Goal: Task Accomplishment & Management: Use online tool/utility

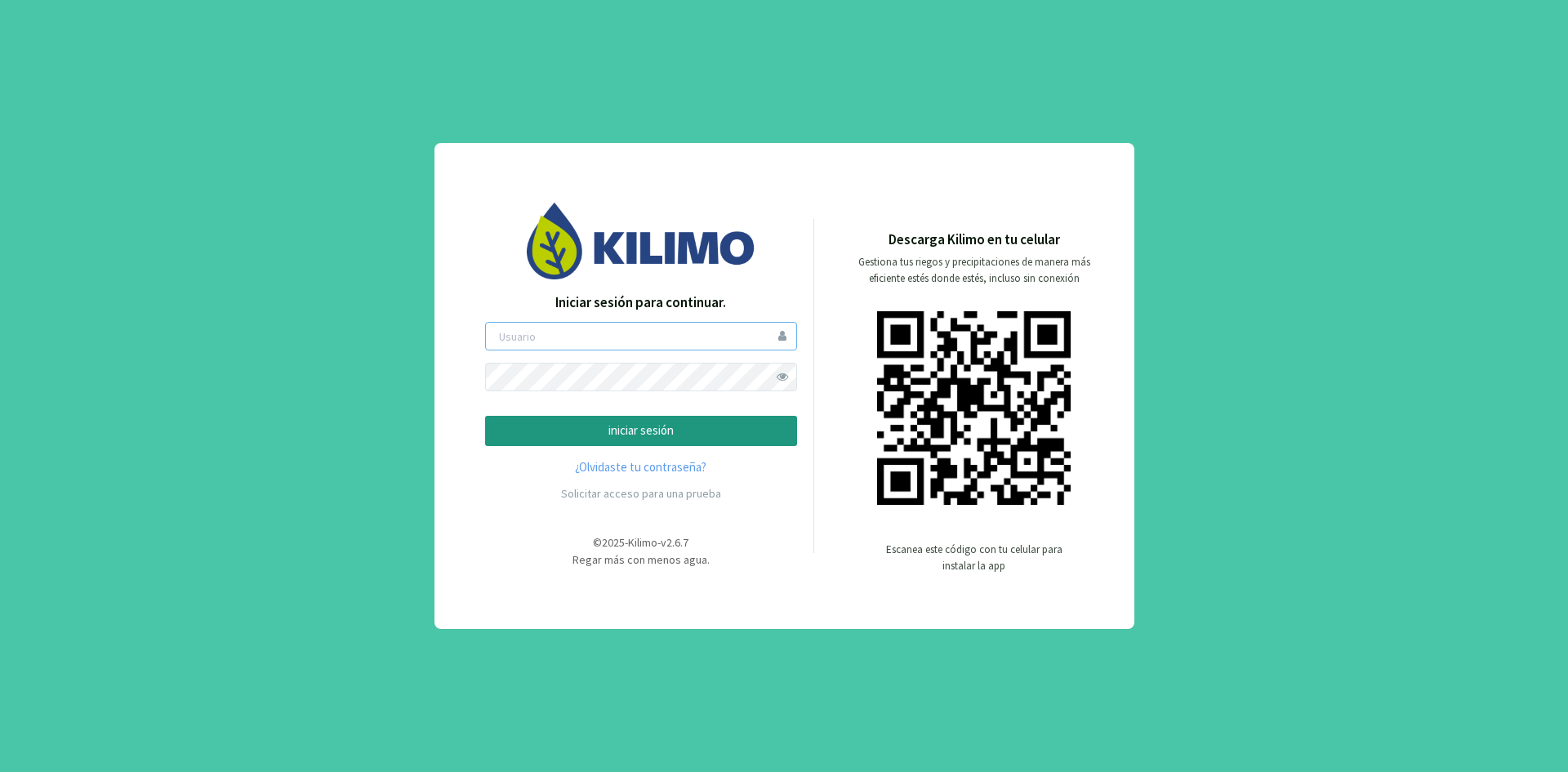
type input "ceferinom"
click at [701, 435] on p "iniciar sesión" at bounding box center [641, 430] width 284 height 19
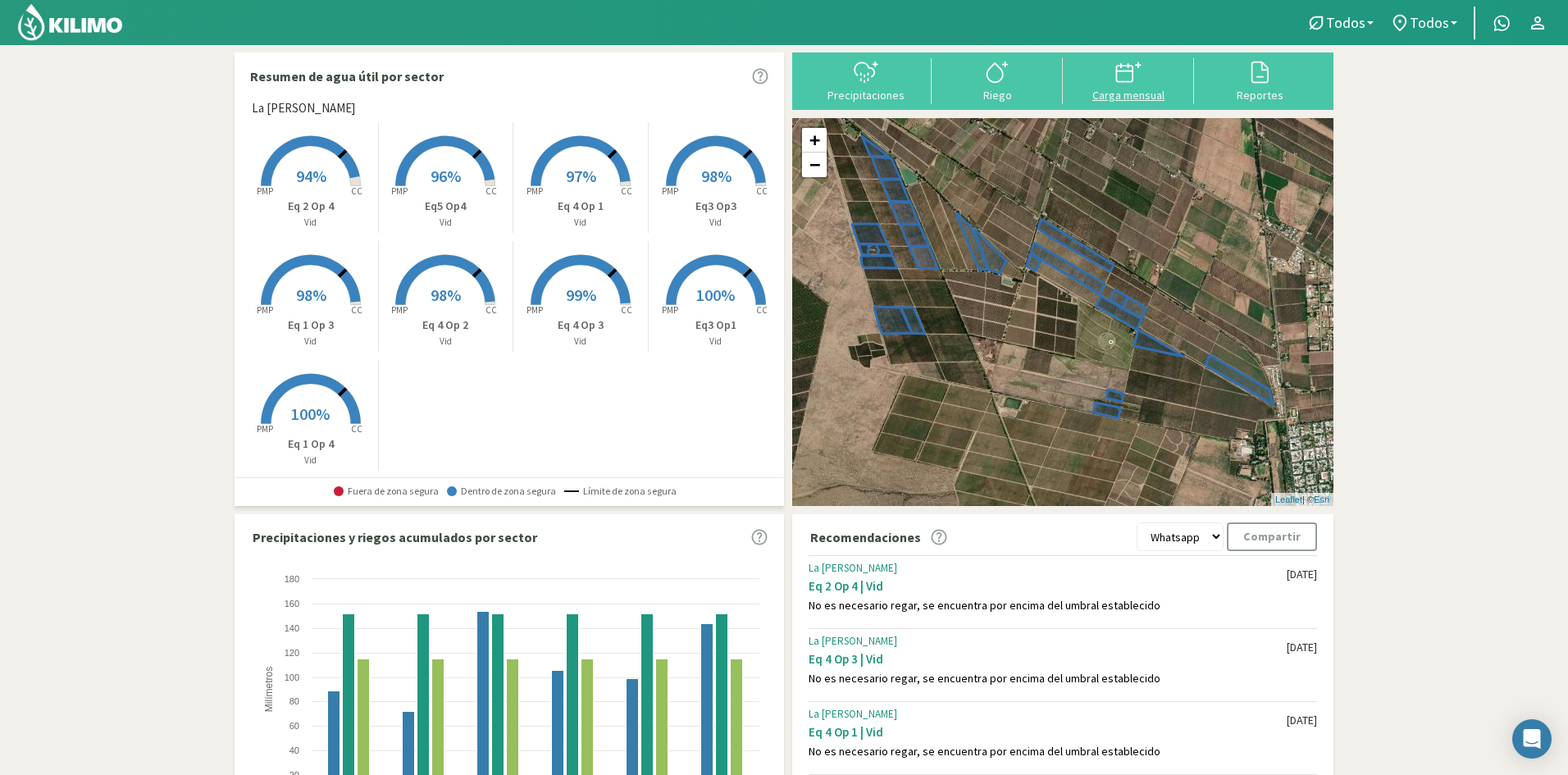
click at [1139, 83] on icon at bounding box center [1129, 72] width 27 height 27
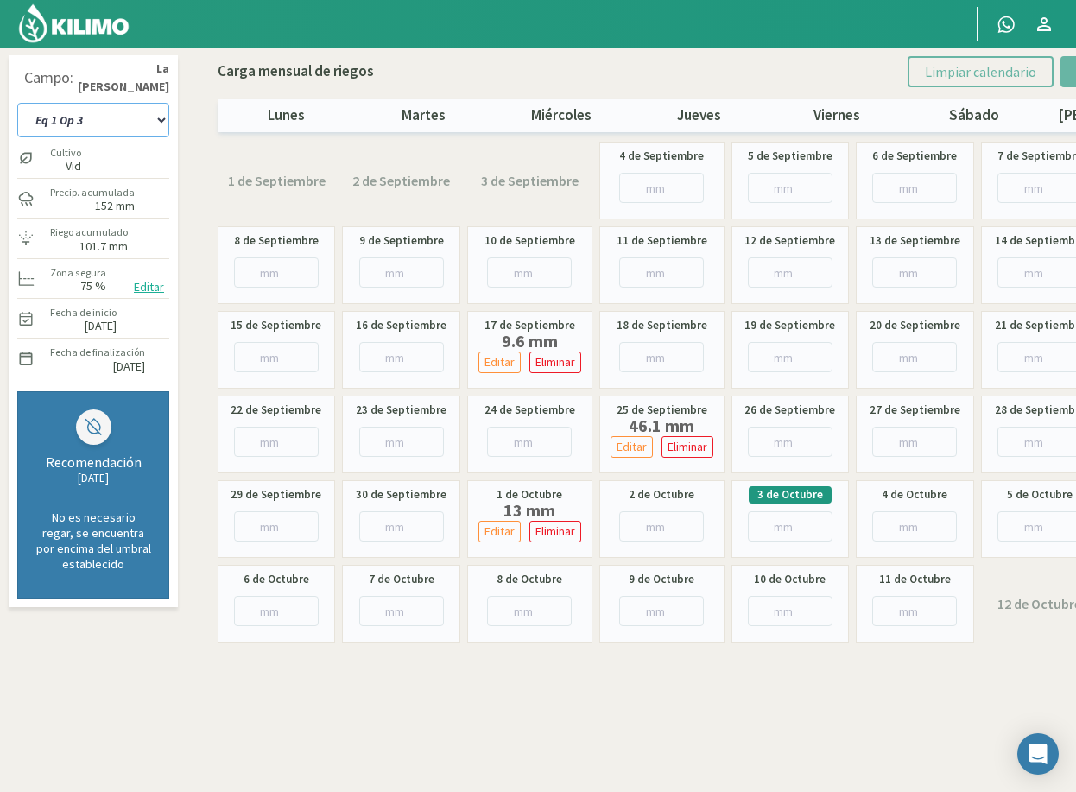
click at [138, 117] on select "Eq 1 Op 3 Eq 1 Op 4 Eq 2 Op 4 Eq3 Op1 Eq3 Op3 Eq 4 Op 1 Eq 4 Op 2 Eq 4 Op 3 Eq5…" at bounding box center [93, 120] width 152 height 35
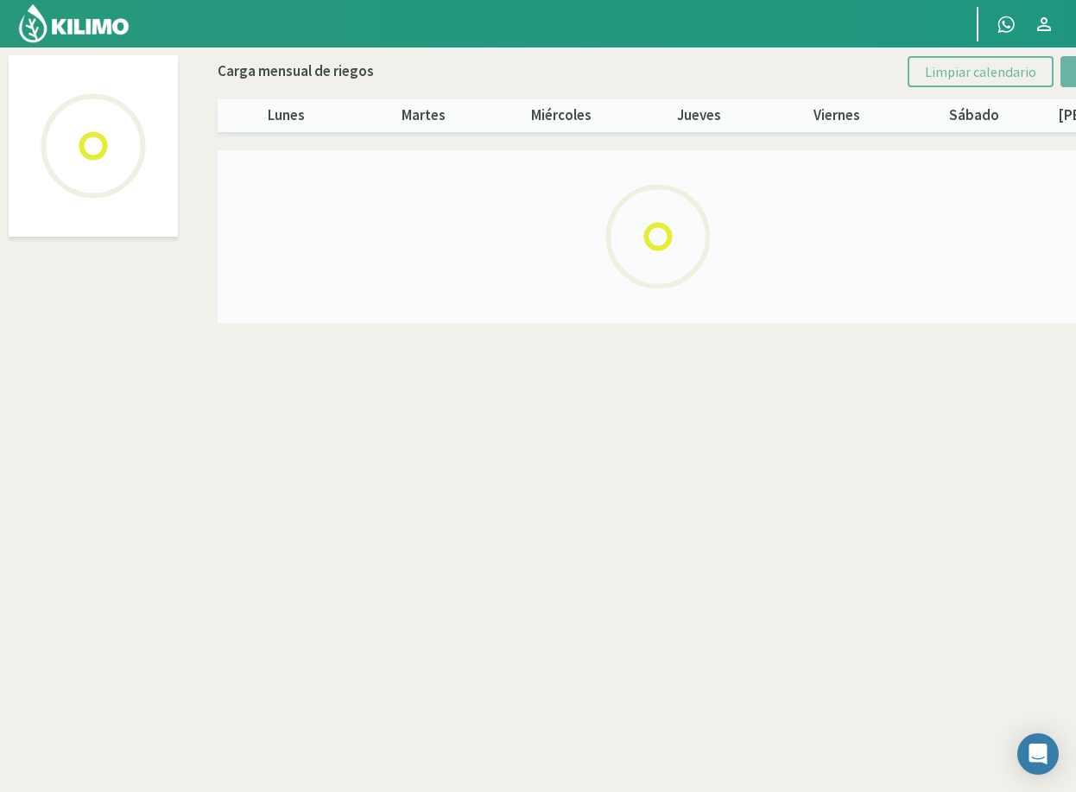
select select "7: Object"
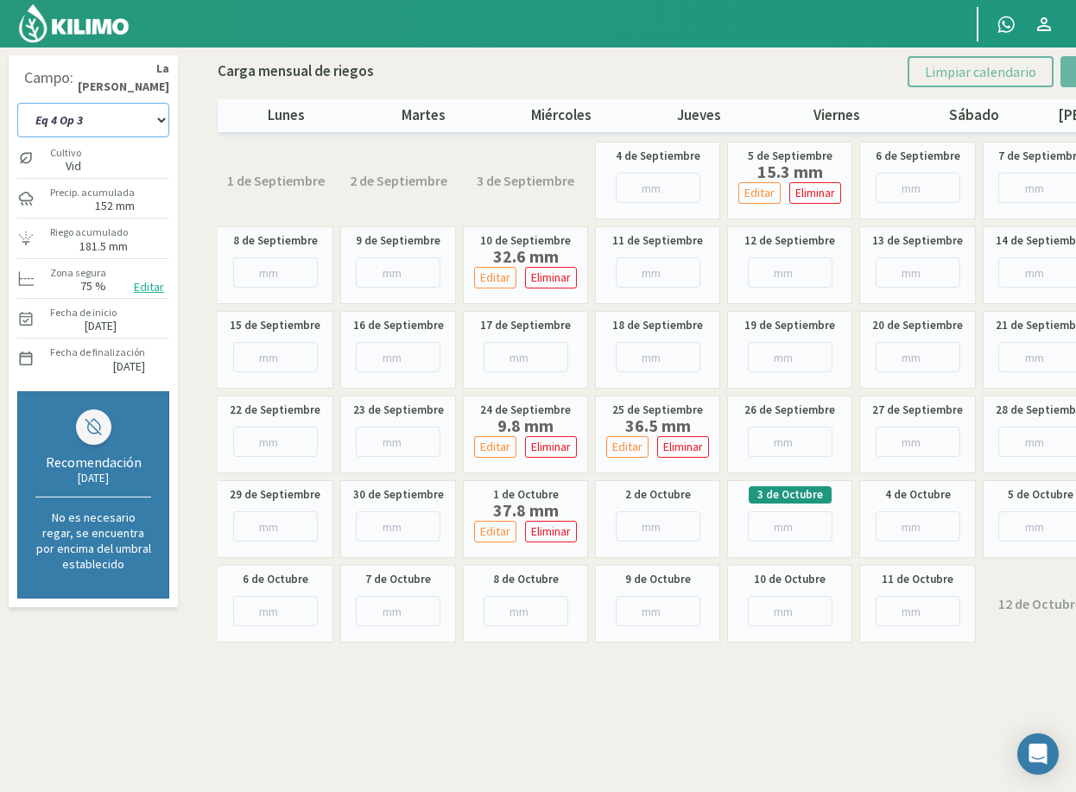
click at [117, 125] on select "Eq 1 Op 3 Eq 1 Op 4 Eq 2 Op 4 Eq3 Op1 Eq3 Op3 Eq 4 Op 1 Eq 4 Op 2 Eq 4 Op 3 Eq5…" at bounding box center [93, 120] width 152 height 35
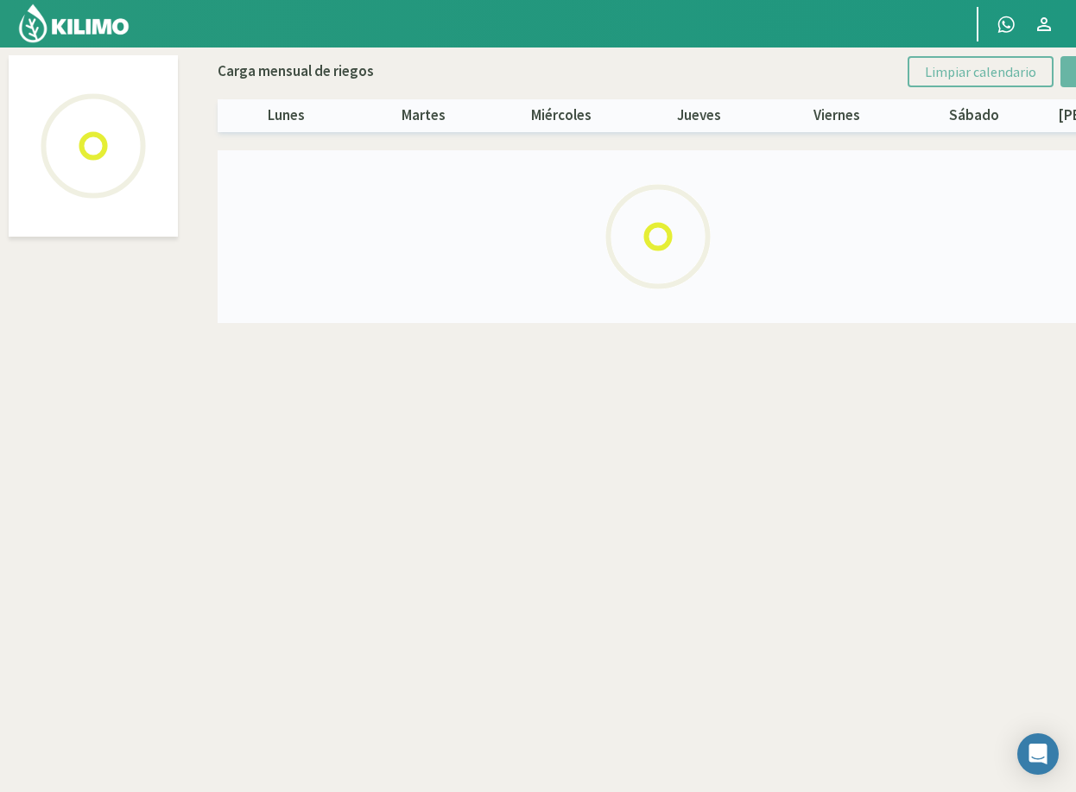
select select "6: Object"
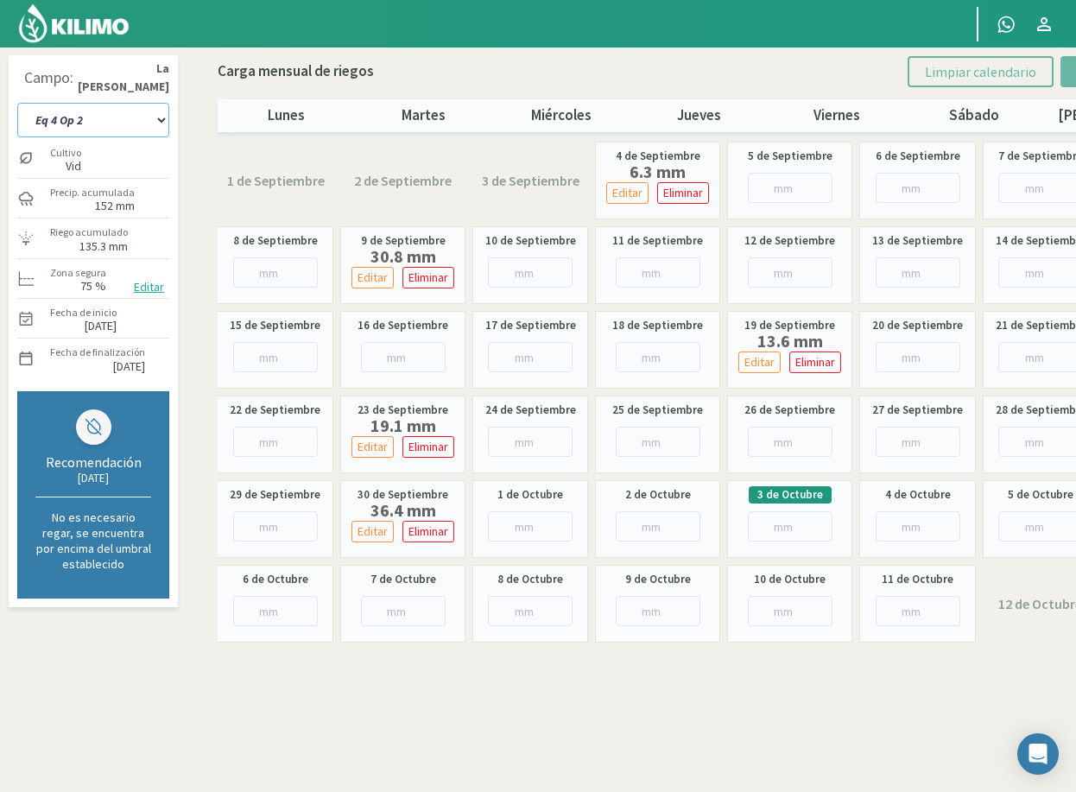
click at [121, 117] on select "Eq 1 Op 3 Eq 1 Op 4 Eq 2 Op 4 Eq3 Op1 Eq3 Op3 Eq 4 Op 1 Eq 4 Op 2 Eq 4 Op 3 Eq5…" at bounding box center [93, 120] width 152 height 35
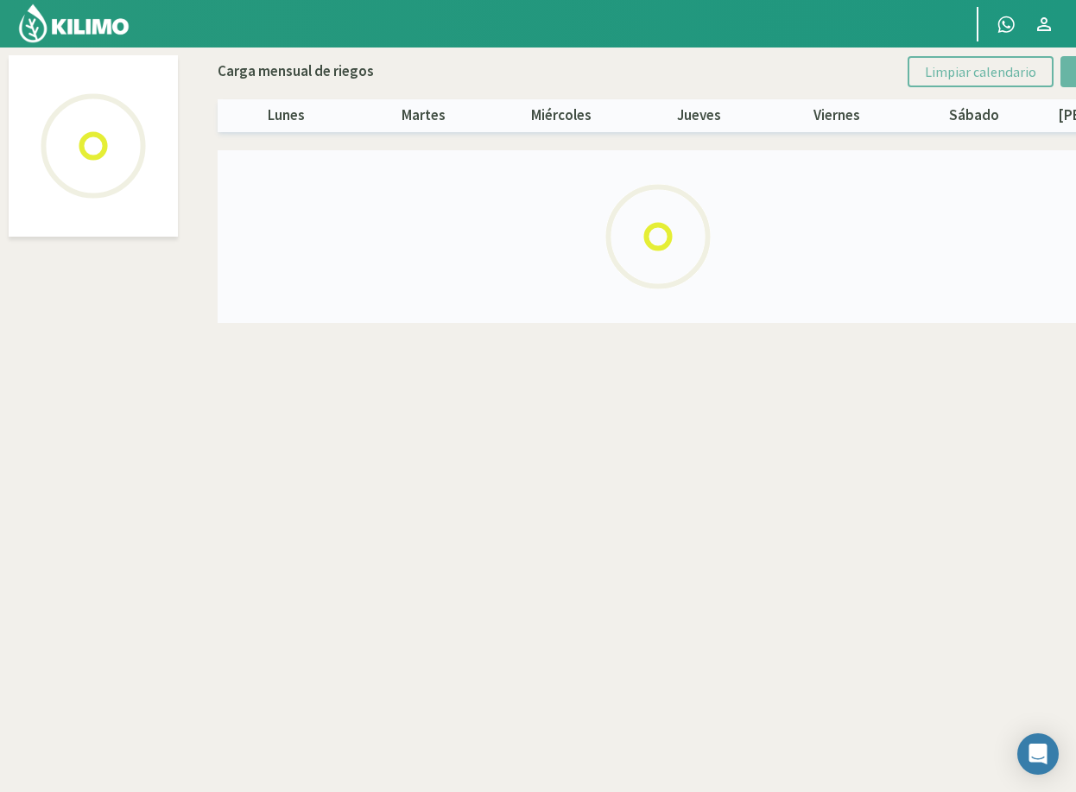
select select "5: Object"
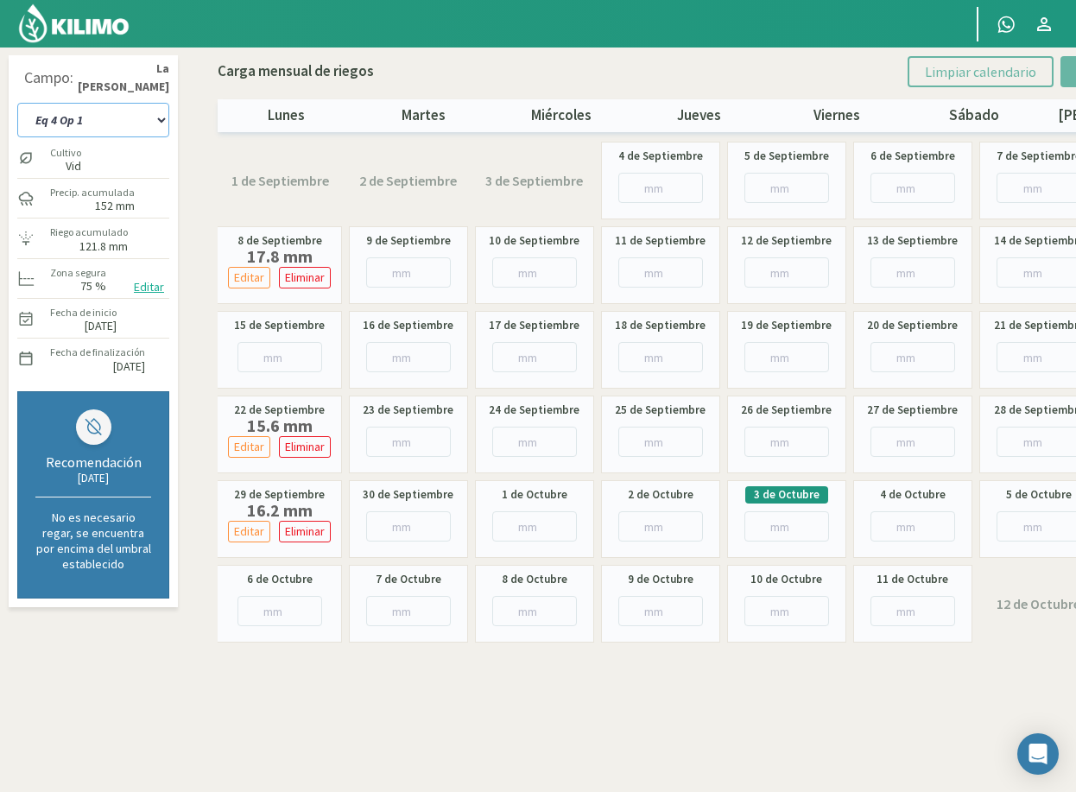
click at [110, 124] on select "Eq 1 Op 3 Eq 1 Op 4 Eq 2 Op 4 Eq3 Op1 Eq3 Op3 Eq 4 Op 1 Eq 4 Op 2 Eq 4 Op 3 Eq5…" at bounding box center [93, 120] width 152 height 35
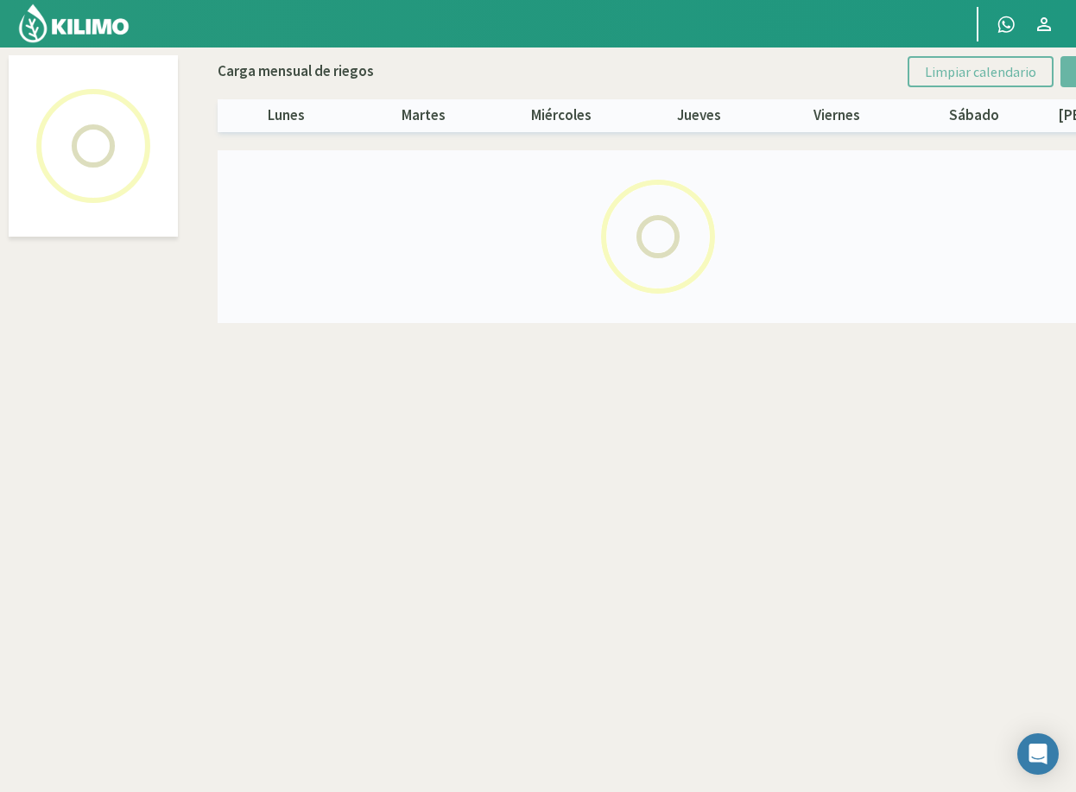
select select "8: Object"
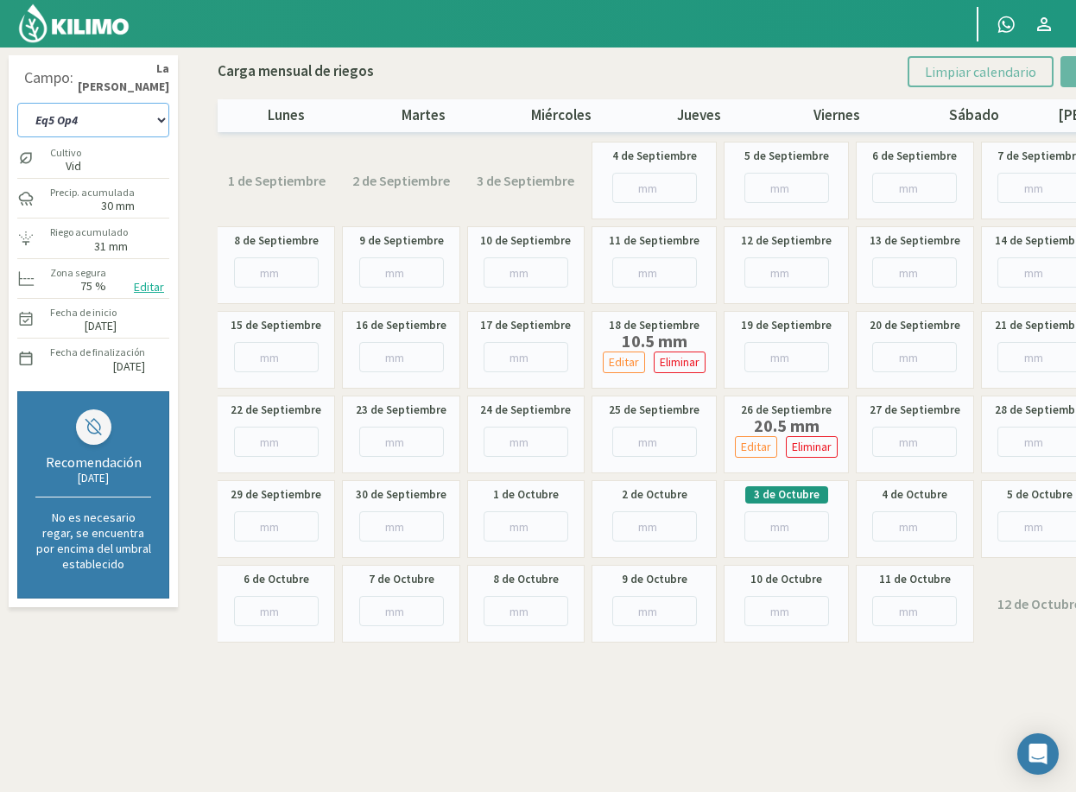
click at [107, 121] on select "Eq 1 Op 3 Eq 1 Op 4 Eq 2 Op 4 Eq3 Op1 Eq3 Op3 Eq 4 Op 1 Eq 4 Op 2 Eq 4 Op 3 Eq5…" at bounding box center [93, 120] width 152 height 35
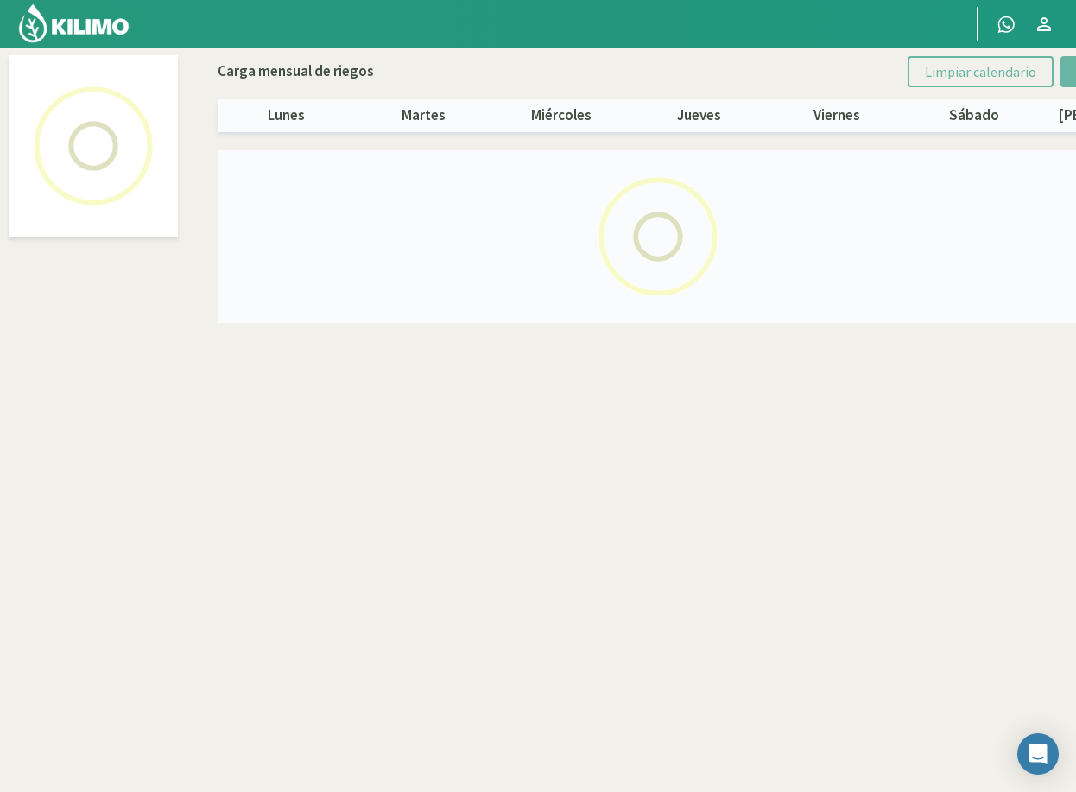
select select "2: Object"
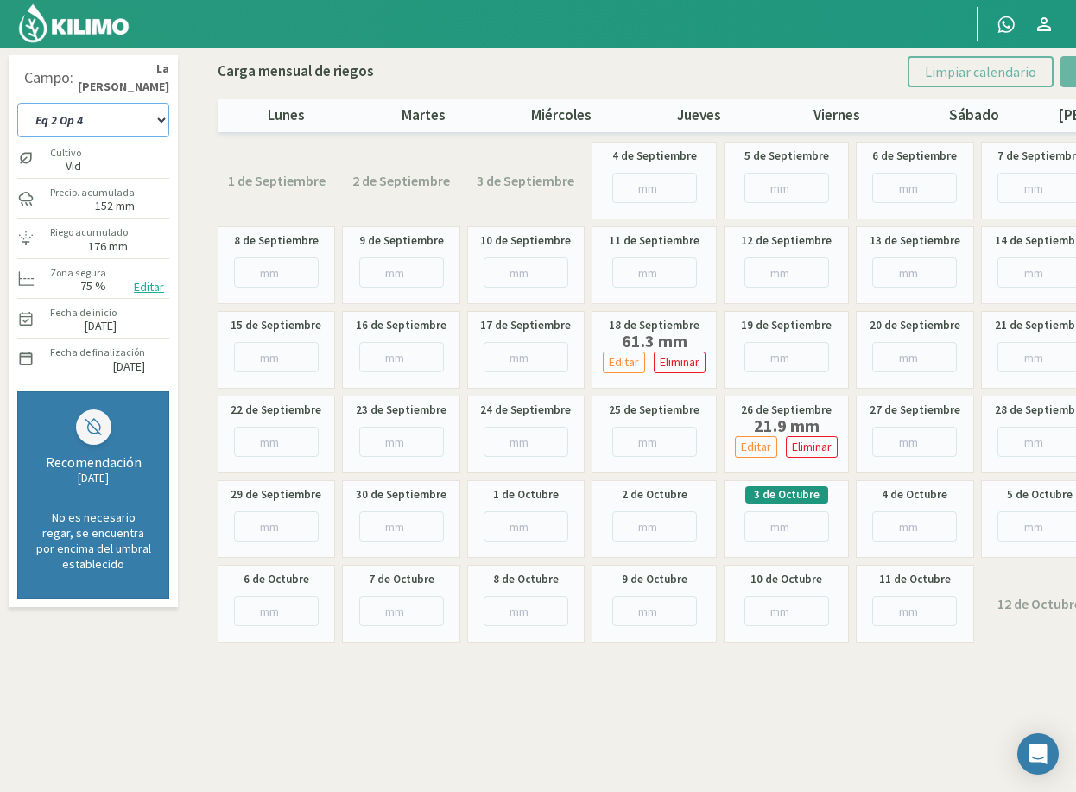
click at [72, 114] on select "Eq 1 Op 3 Eq 1 Op 4 Eq 2 Op 4 Eq3 Op1 Eq3 Op3 Eq 4 Op 1 Eq 4 Op 2 Eq 4 Op 3 Eq5…" at bounding box center [93, 120] width 152 height 35
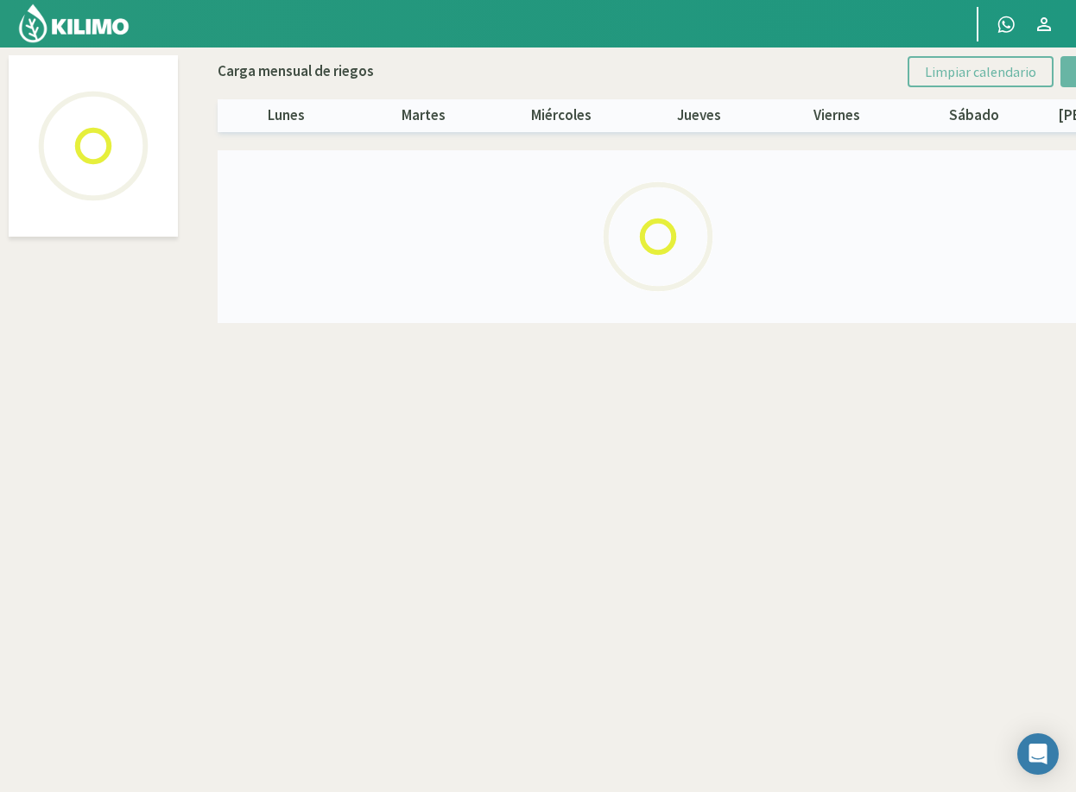
select select "4: Object"
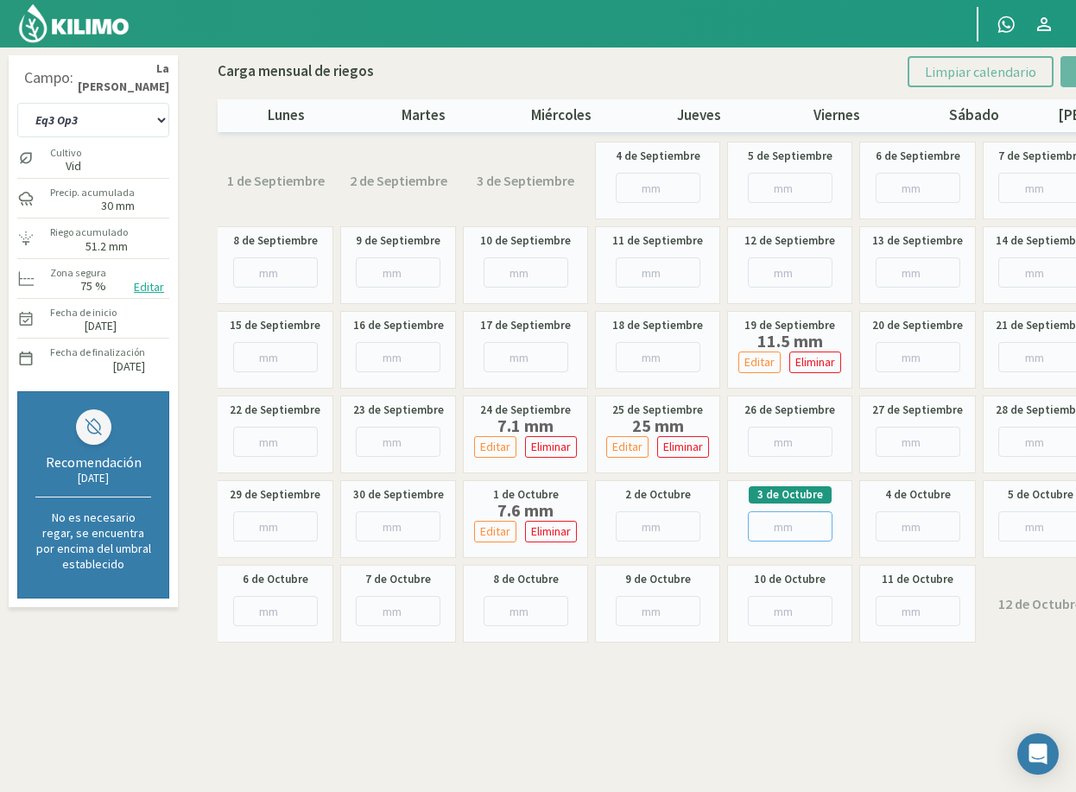
click at [769, 528] on input "number" at bounding box center [789, 526] width 85 height 30
type input "26"
type input "26.9"
click at [100, 120] on select "Eq 1 Op 3 Eq 1 Op 4 Eq 2 Op 4 Eq3 Op1 Eq3 Op3 Eq 4 Op 1 Eq 4 Op 2 Eq 4 Op 3 Eq5…" at bounding box center [93, 120] width 152 height 35
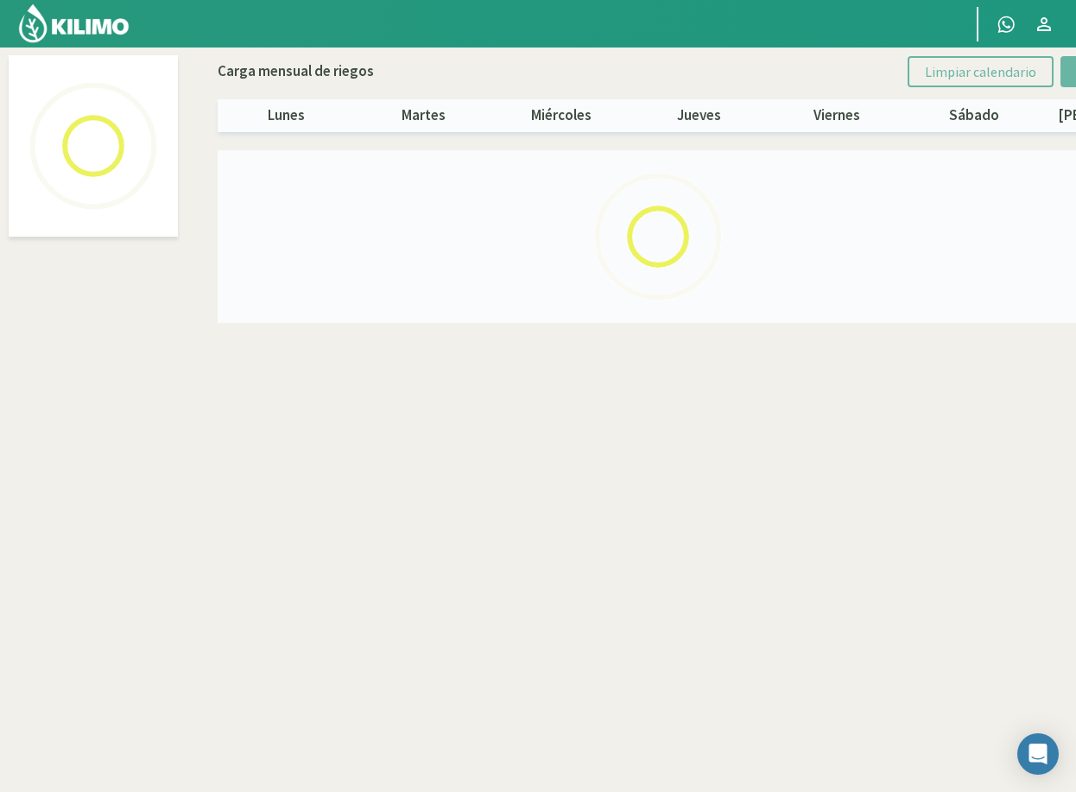
select select "3: Object"
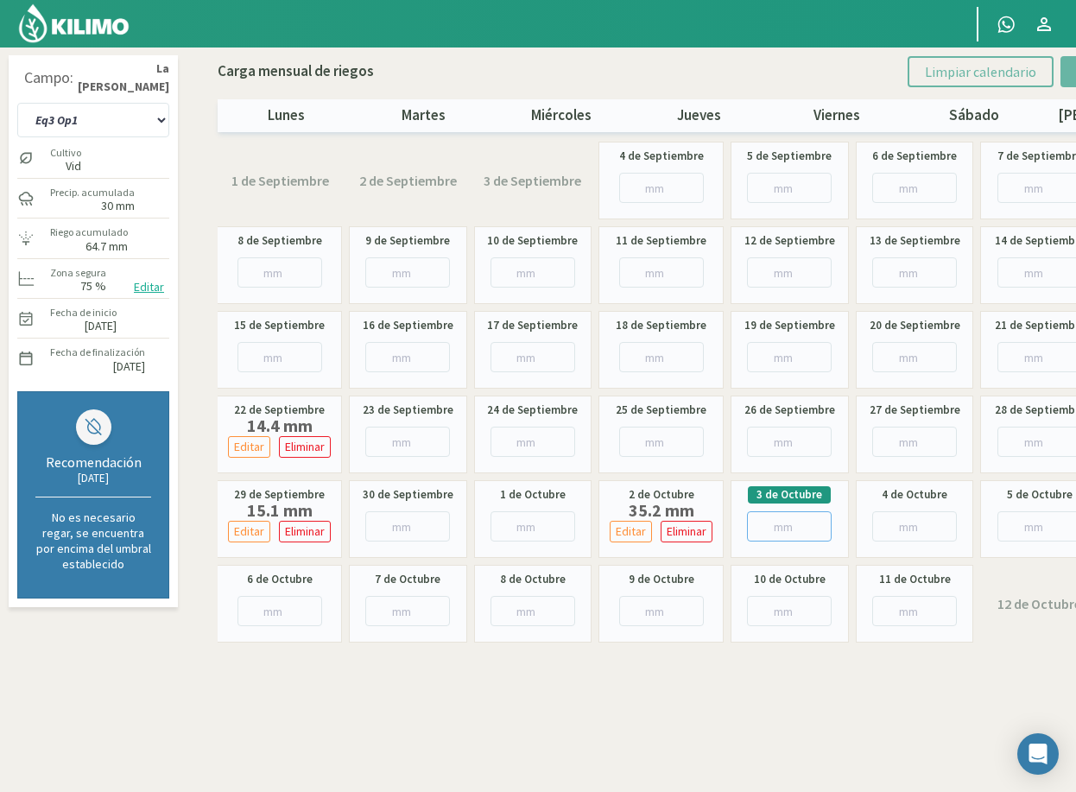
click at [786, 527] on input "number" at bounding box center [789, 526] width 85 height 30
type input "66"
type input "66.8"
click at [138, 117] on select "Eq 1 Op 3 Eq 1 Op 4 Eq 2 Op 4 Eq3 Op1 Eq3 Op3 Eq 4 Op 1 Eq 4 Op 2 Eq 4 Op 3 Eq5…" at bounding box center [93, 120] width 152 height 35
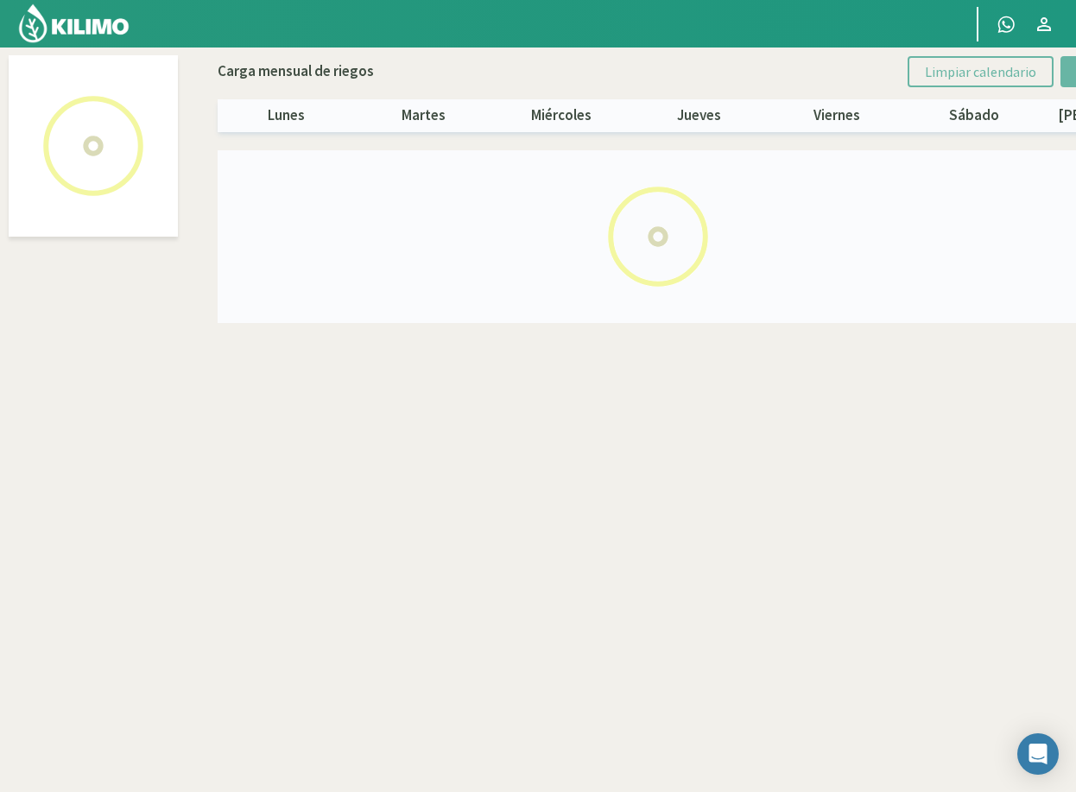
select select "1: Object"
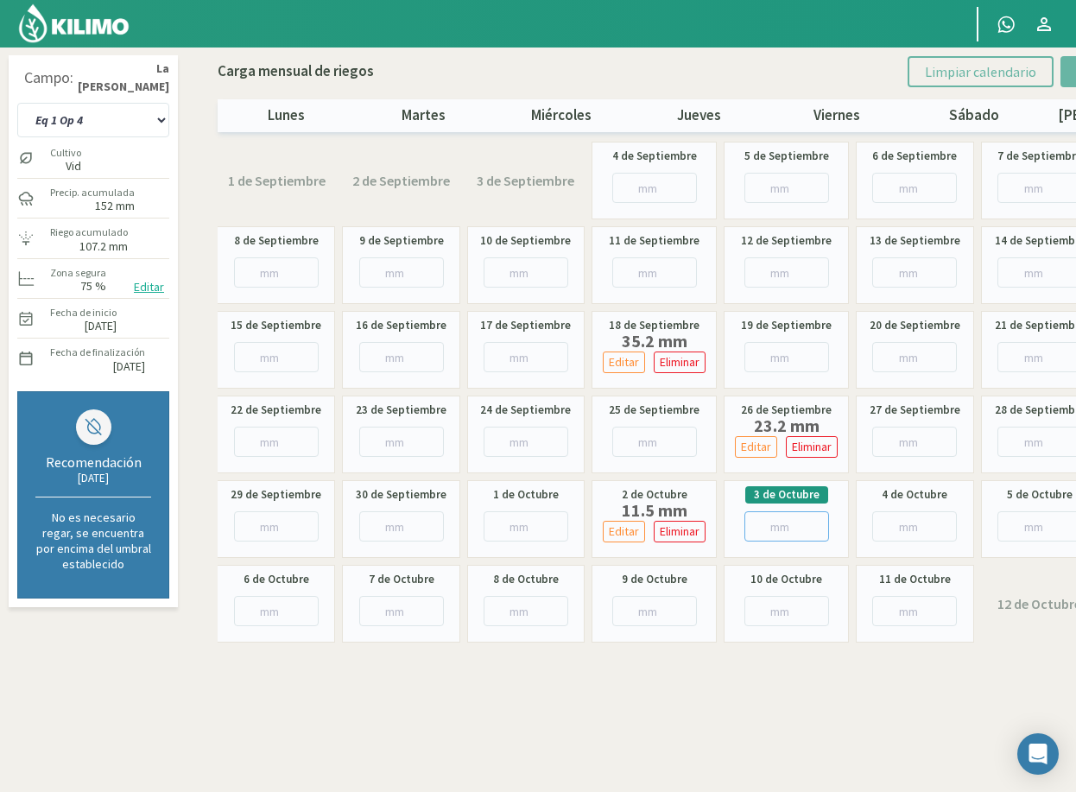
click at [781, 526] on input "number" at bounding box center [786, 526] width 85 height 30
type input "6"
type input "6.4"
click at [72, 128] on select "Eq 1 Op 3 Eq 1 Op 4 Eq 2 Op 4 Eq3 Op1 Eq3 Op3 Eq 4 Op 1 Eq 4 Op 2 Eq 4 Op 3 Eq5…" at bounding box center [93, 120] width 152 height 35
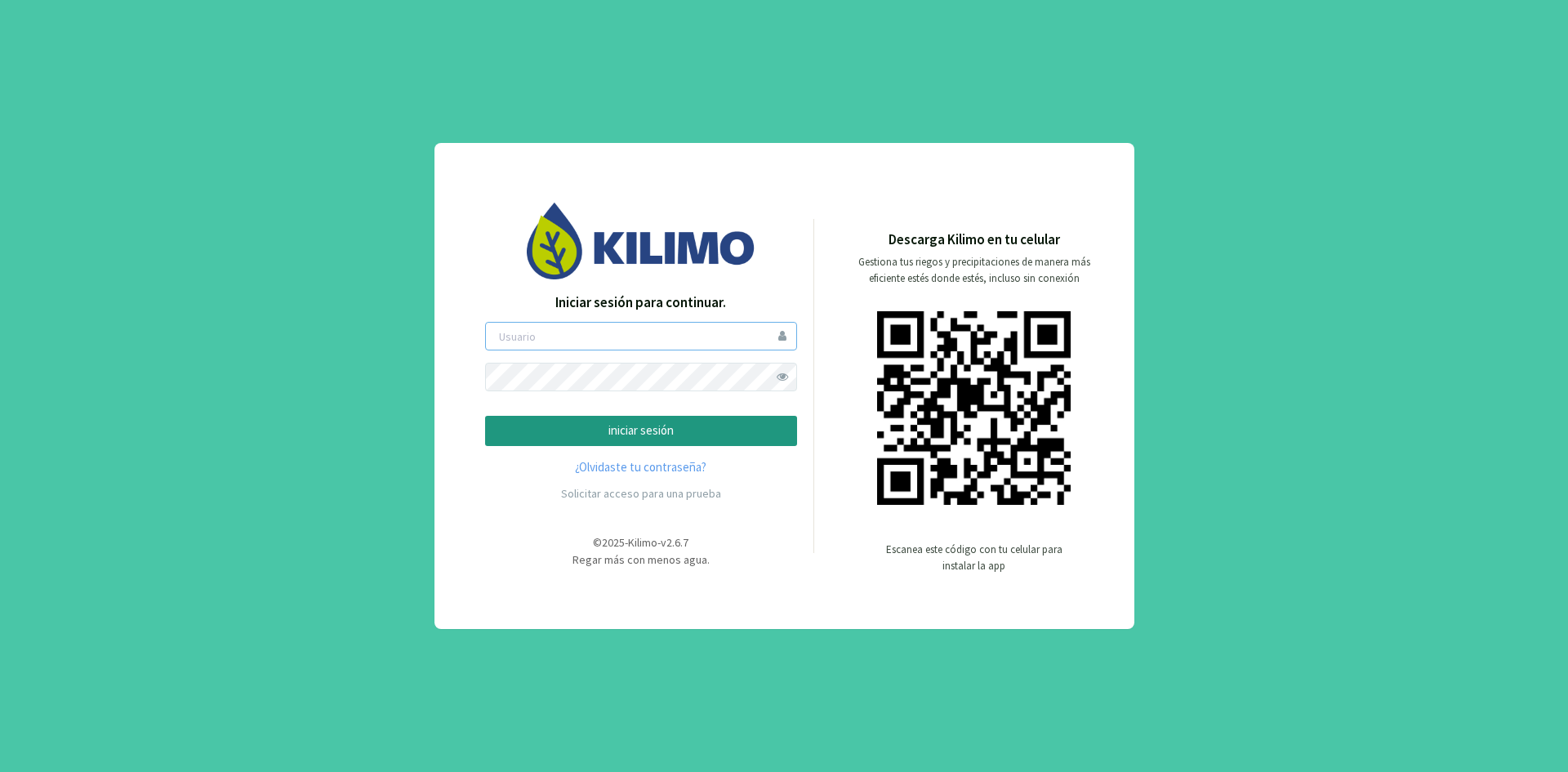
type input "ceferinom"
click at [640, 423] on p "iniciar sesión" at bounding box center [641, 430] width 284 height 19
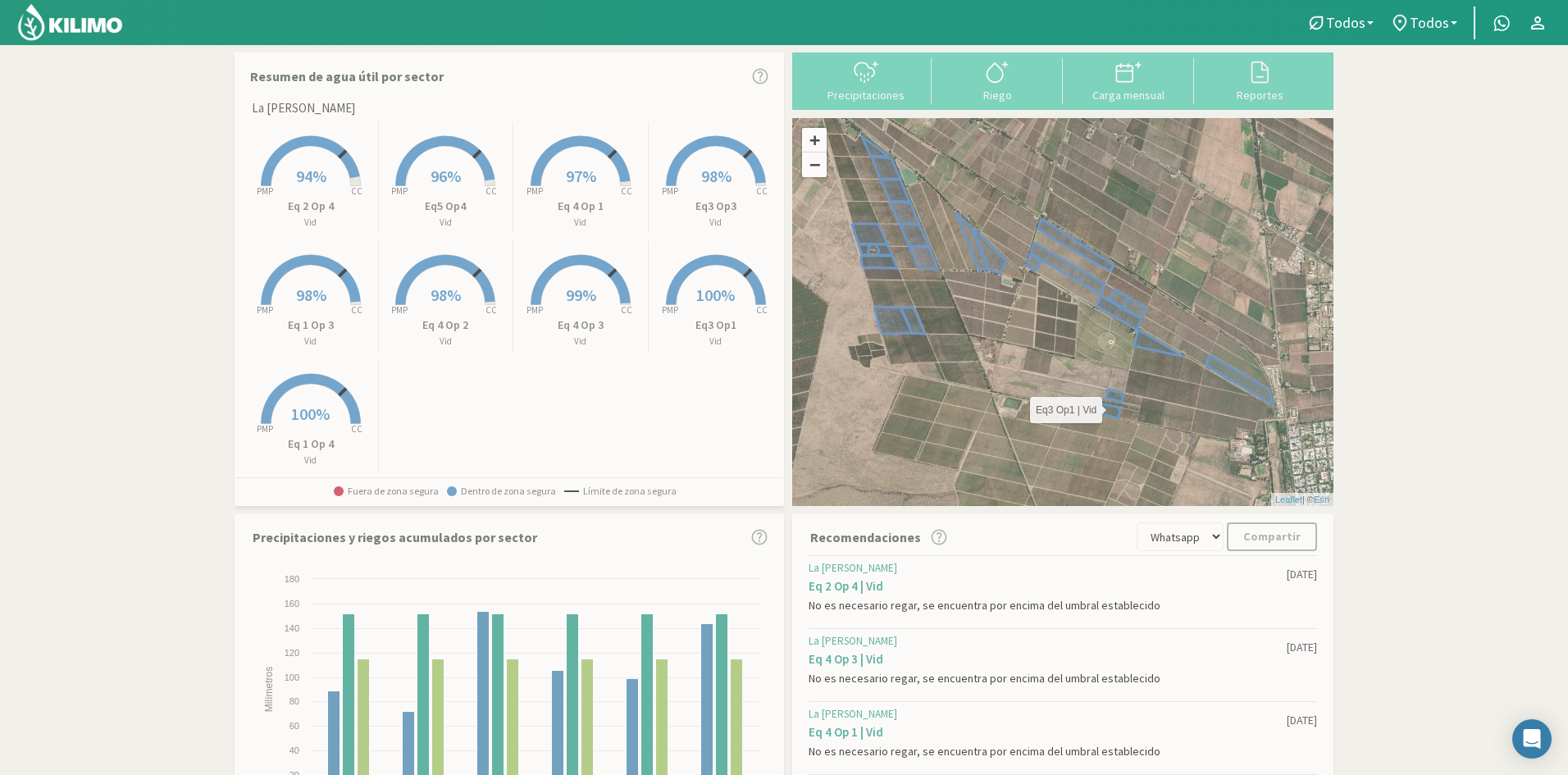
click at [1108, 415] on icon at bounding box center [1109, 404] width 30 height 28
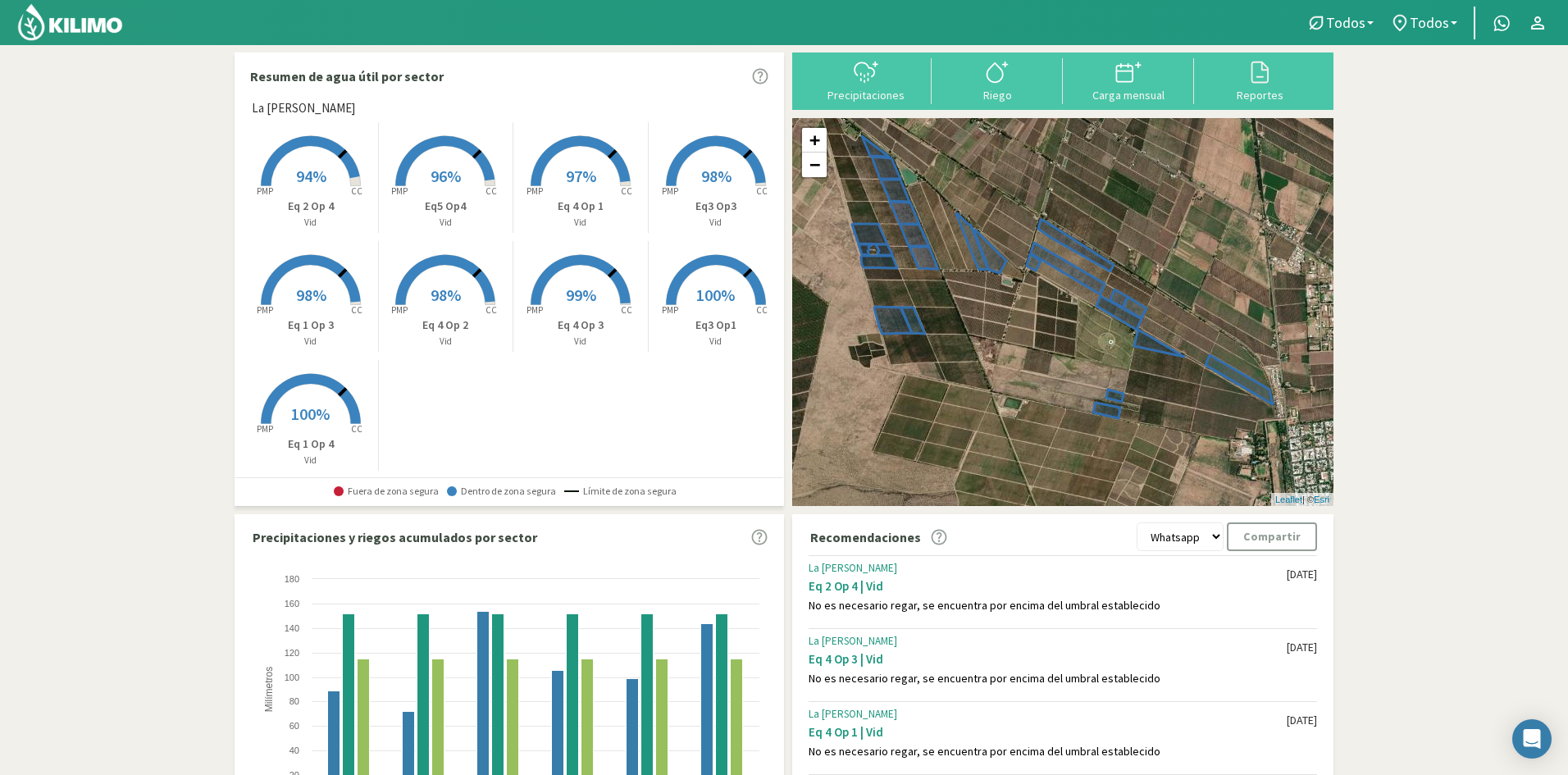
click at [1220, 376] on div "+ − Leaflet | © Esri" at bounding box center [1063, 312] width 542 height 388
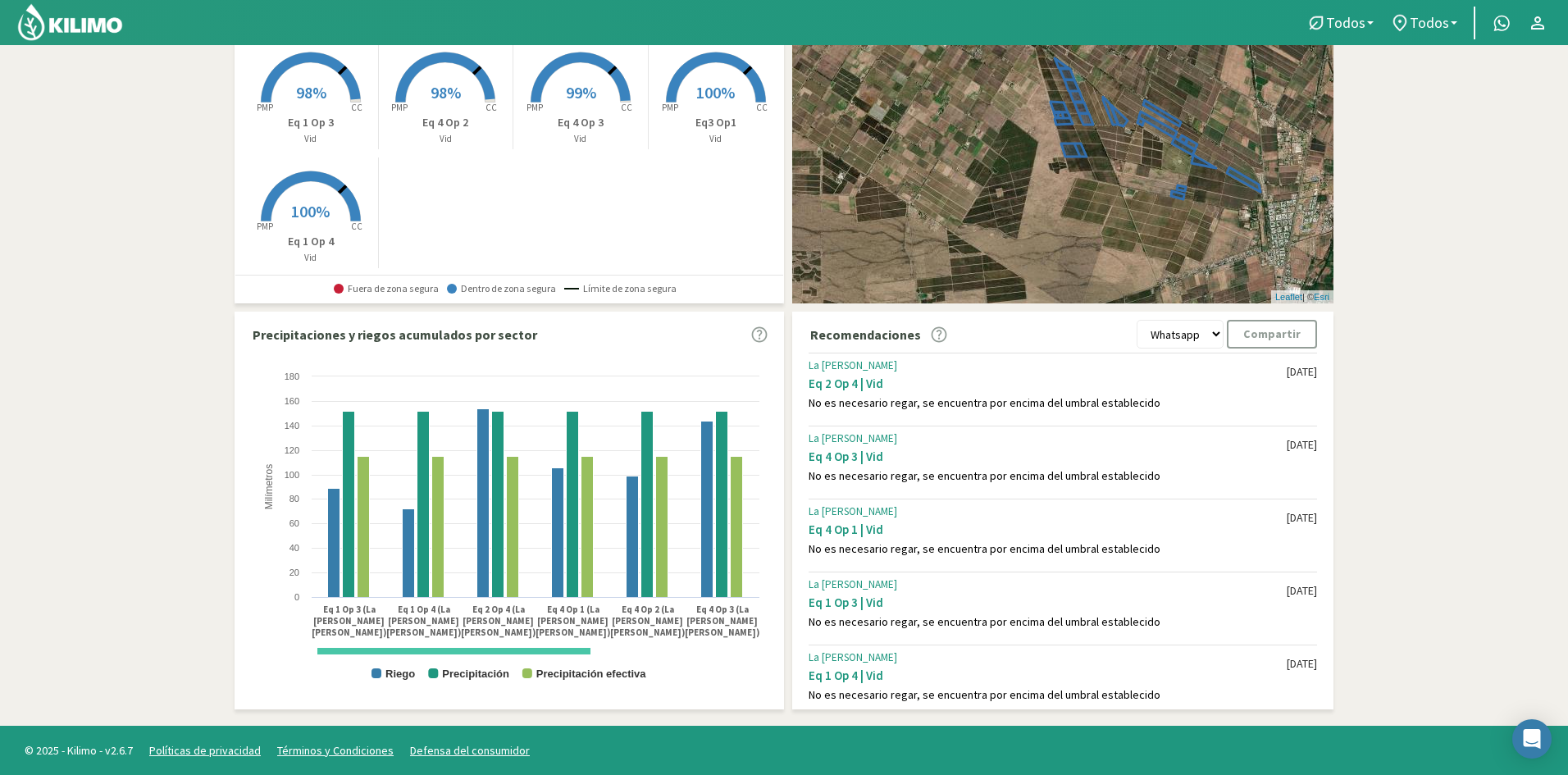
click at [352, 242] on p "Eq 1 Op 4" at bounding box center [311, 241] width 135 height 17
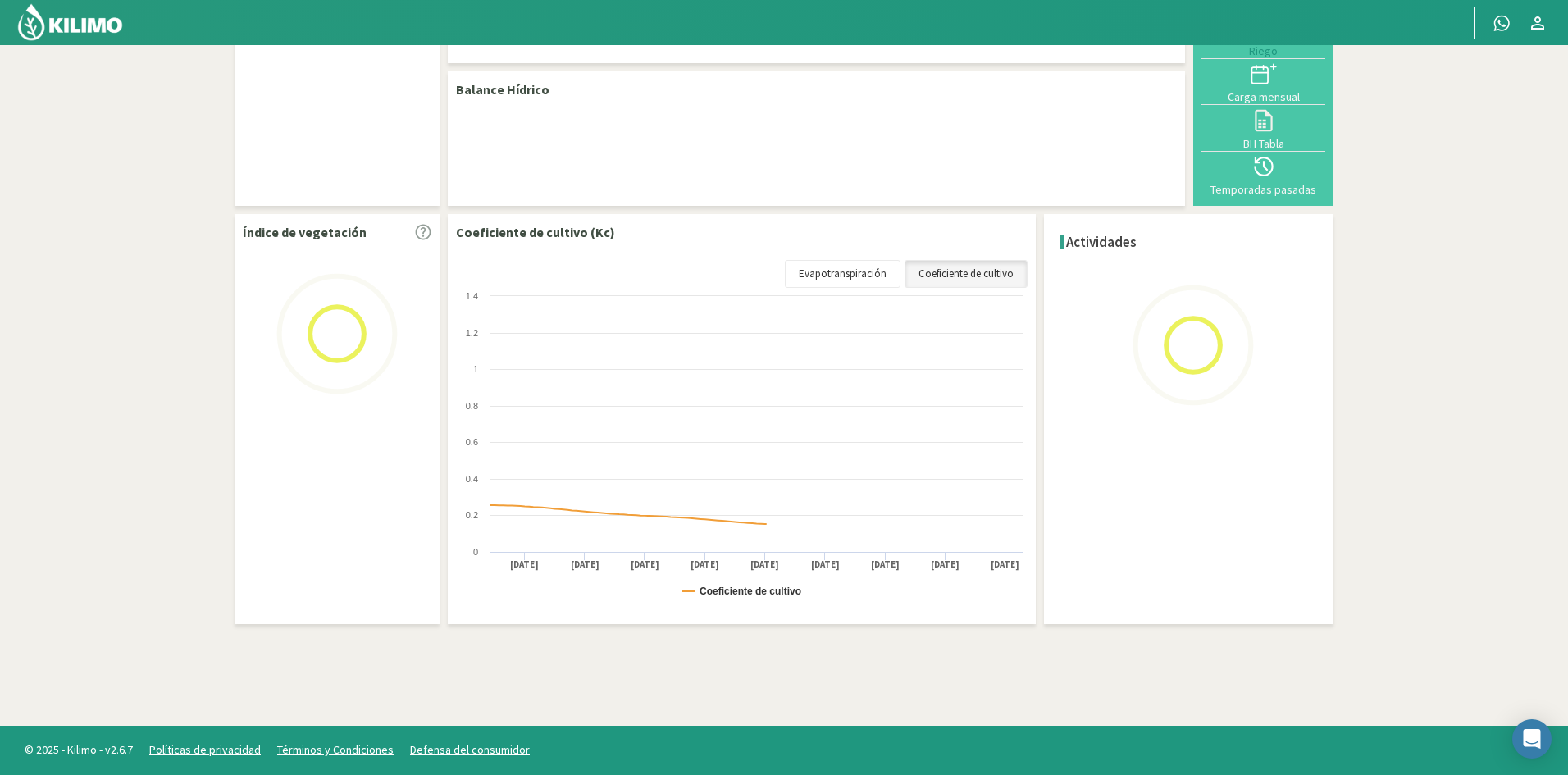
scroll to position [202, 0]
select select "1: Object"
